Goal: Information Seeking & Learning: Learn about a topic

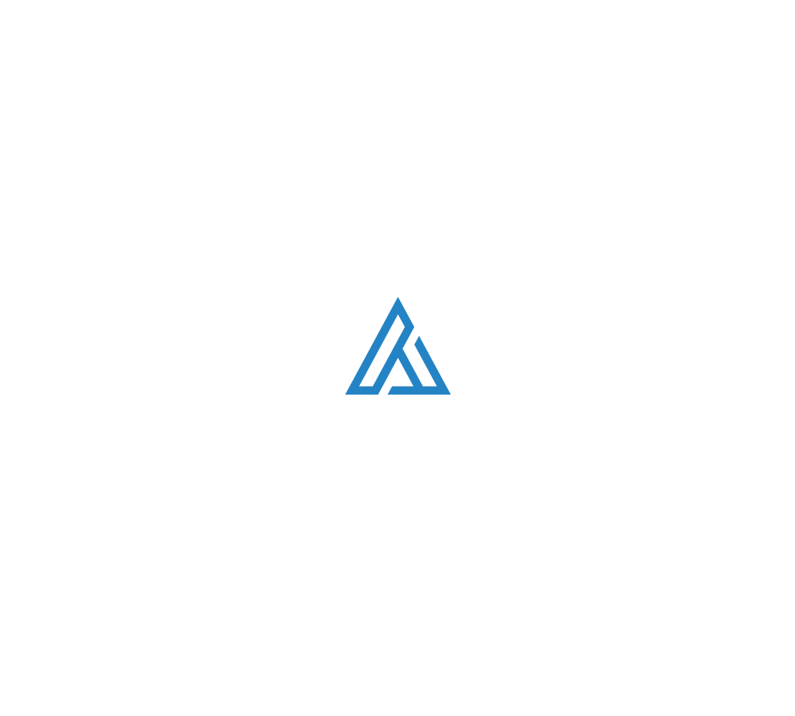
scroll to position [4230, 0]
